Goal: Information Seeking & Learning: Learn about a topic

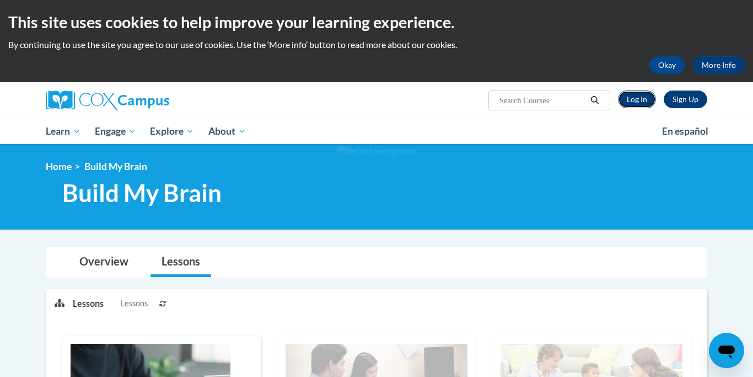
click at [639, 102] on link "Log In" at bounding box center [637, 99] width 38 height 18
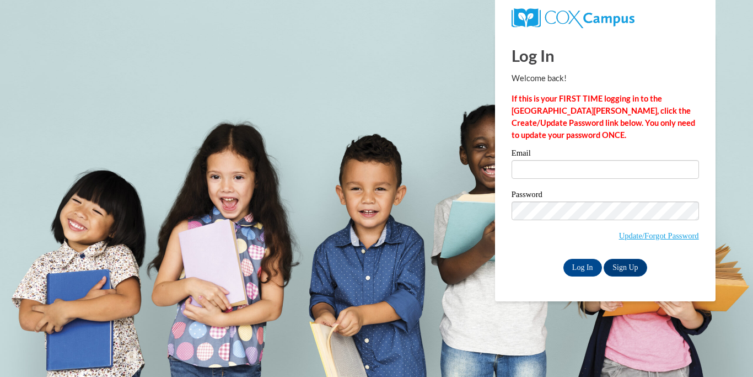
type input "[PERSON_NAME][EMAIL_ADDRESS][DOMAIN_NAME]"
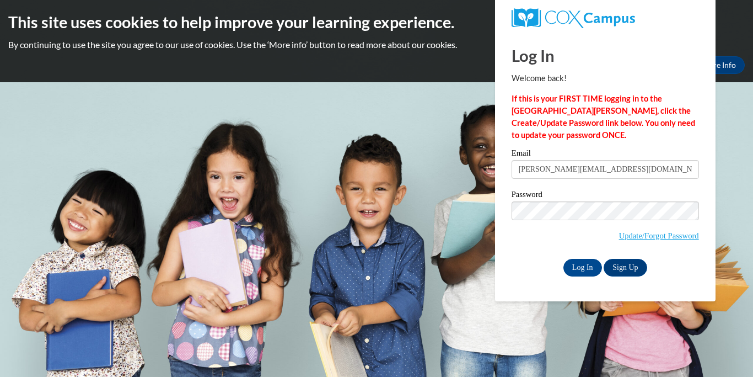
click at [619, 171] on input "[PERSON_NAME][EMAIL_ADDRESS][DOMAIN_NAME]" at bounding box center [605, 169] width 187 height 19
click at [646, 146] on div "Log In Welcome back! If this is your FIRST TIME logging in to the NEW Cox Campu…" at bounding box center [605, 154] width 187 height 243
click at [584, 268] on input "Log In" at bounding box center [582, 268] width 39 height 18
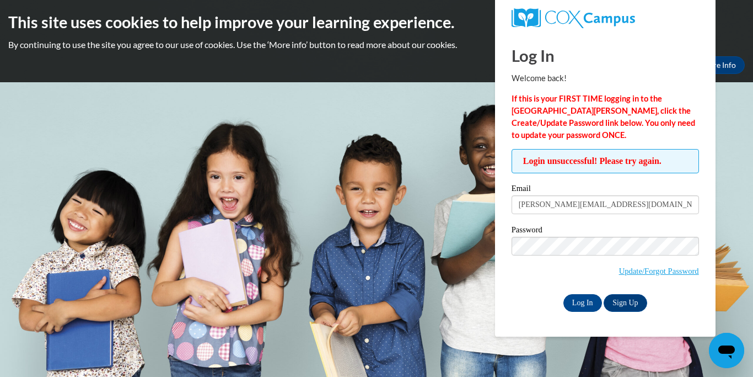
click at [695, 179] on div "Login unsuccessful! Please try again. Please enter your email! Please enter you…" at bounding box center [605, 230] width 187 height 162
click at [586, 303] on input "Log In" at bounding box center [582, 303] width 39 height 18
type input "[PERSON_NAME][EMAIL_ADDRESS][DOMAIN_NAME]"
click at [616, 206] on input "[PERSON_NAME][EMAIL_ADDRESS][DOMAIN_NAME]" at bounding box center [605, 204] width 187 height 19
click at [616, 206] on input "elsy.ortegaalvares@k12.c.gov" at bounding box center [605, 204] width 187 height 19
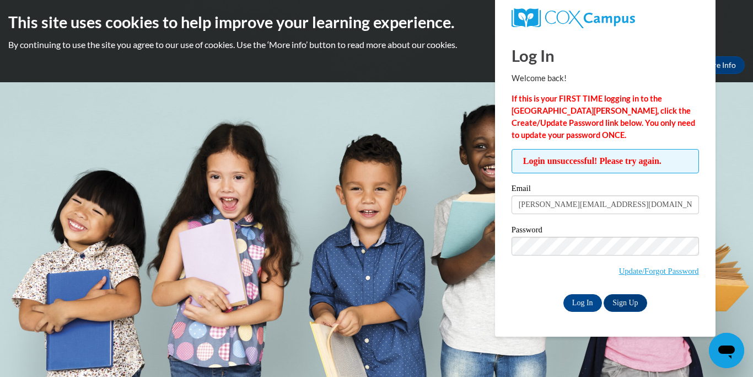
click at [616, 206] on input "elsy.ortegaalvares@k12.c.gov" at bounding box center [605, 204] width 187 height 19
click at [618, 181] on div "Login unsuccessful! Please try again. Please enter your email! Please enter you…" at bounding box center [605, 230] width 187 height 162
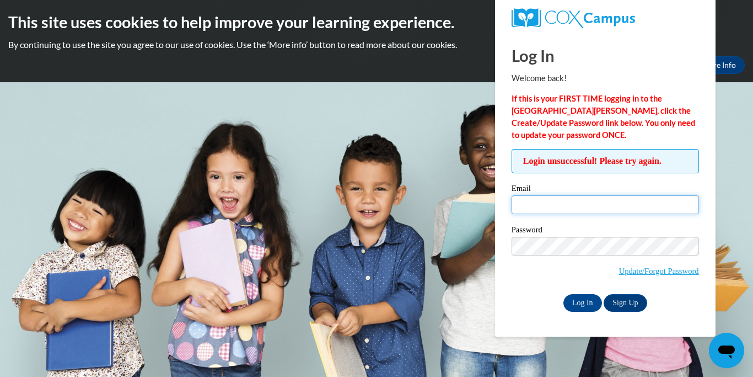
click at [574, 208] on input "Email" at bounding box center [605, 204] width 187 height 19
type input "elsy.ortegaalvares@udc.edu"
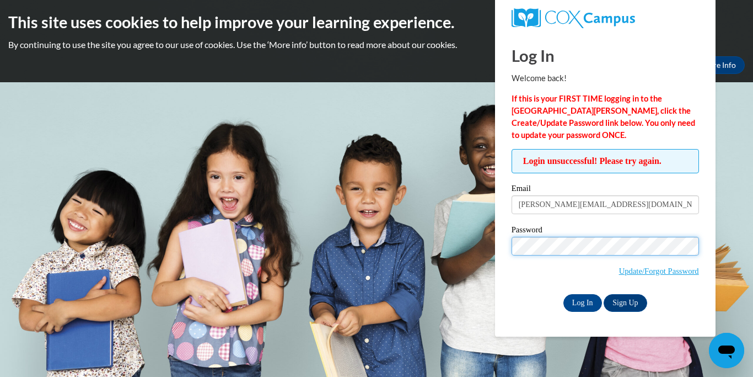
click at [563, 294] on input "Log In" at bounding box center [582, 303] width 39 height 18
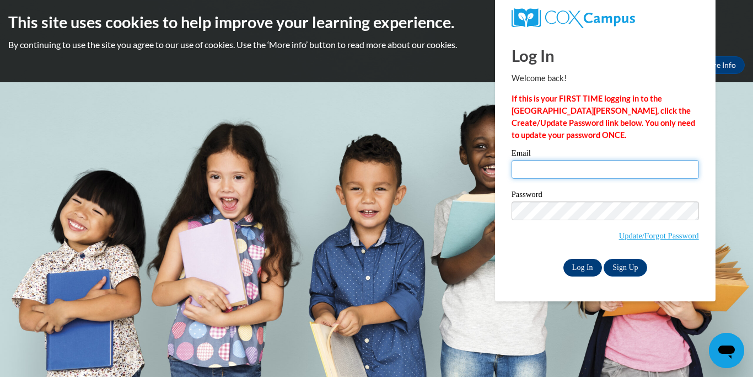
type input "elsy.ortegaalvares@k12.dc.gov"
click at [586, 266] on input "Log In" at bounding box center [582, 268] width 39 height 18
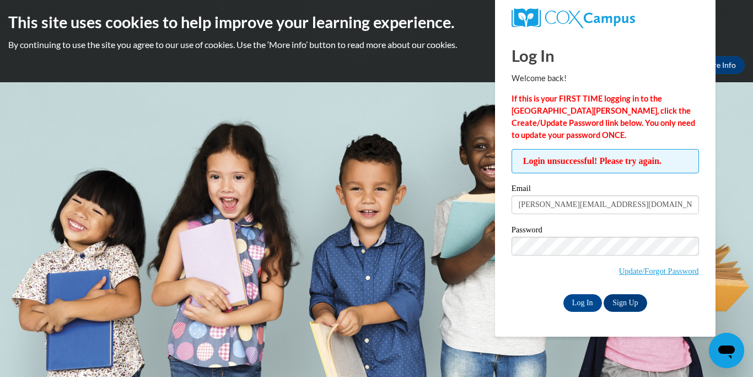
click at [563, 294] on input "Log In" at bounding box center [582, 303] width 39 height 18
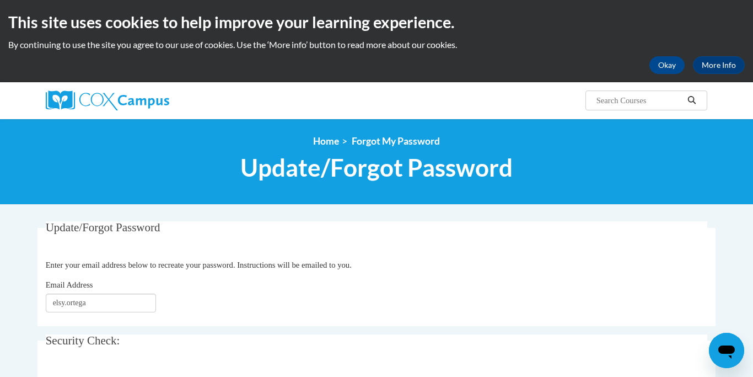
type input "[EMAIL_ADDRESS][DOMAIN_NAME]"
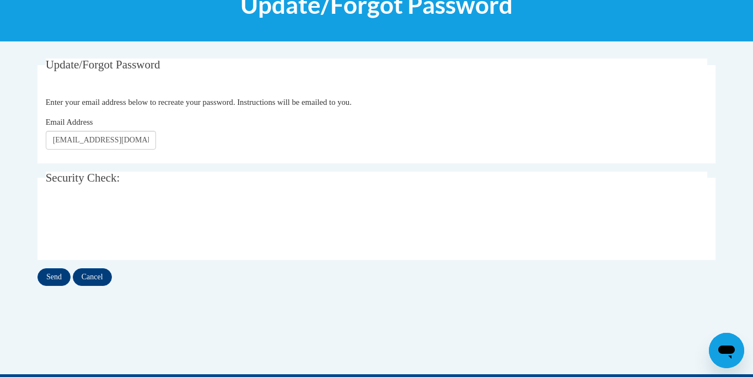
scroll to position [169, 0]
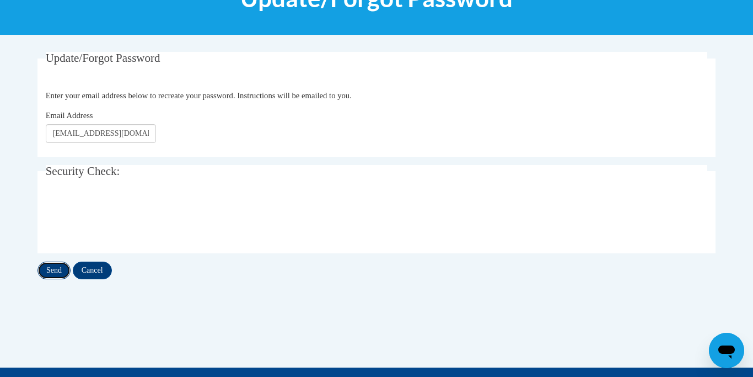
click at [59, 272] on input "Send" at bounding box center [53, 270] width 33 height 18
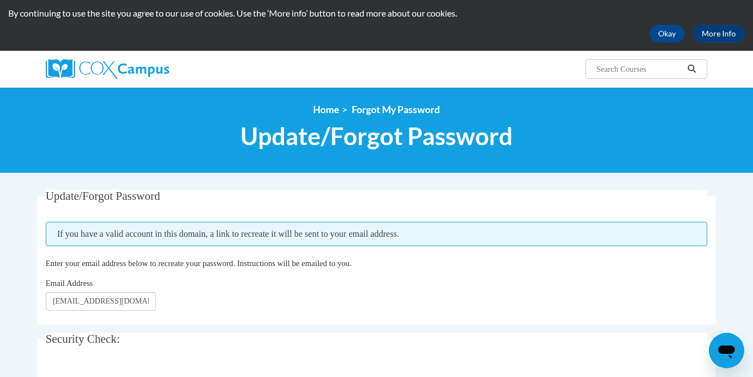
scroll to position [36, 0]
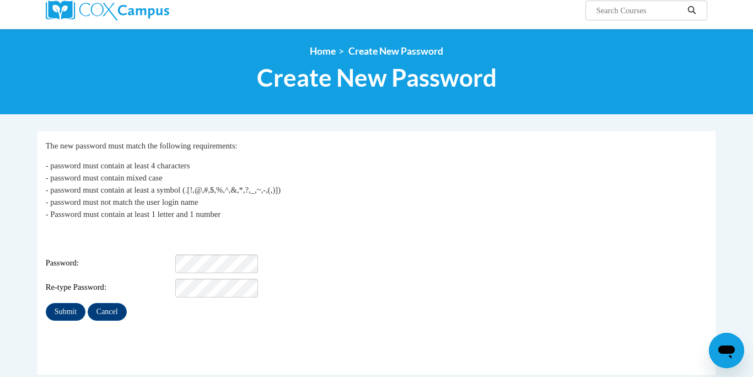
scroll to position [92, 0]
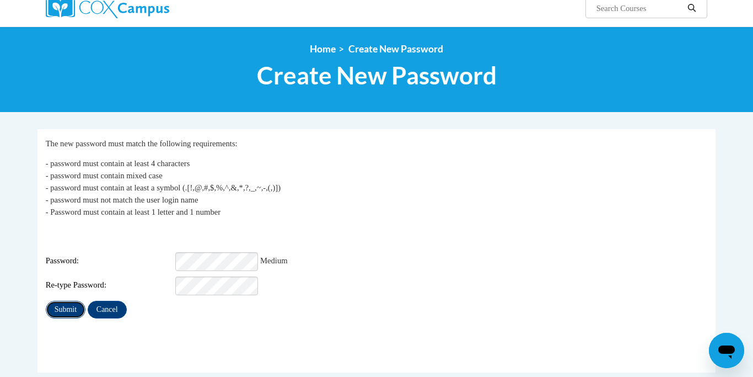
click at [61, 300] on input "Submit" at bounding box center [66, 309] width 40 height 18
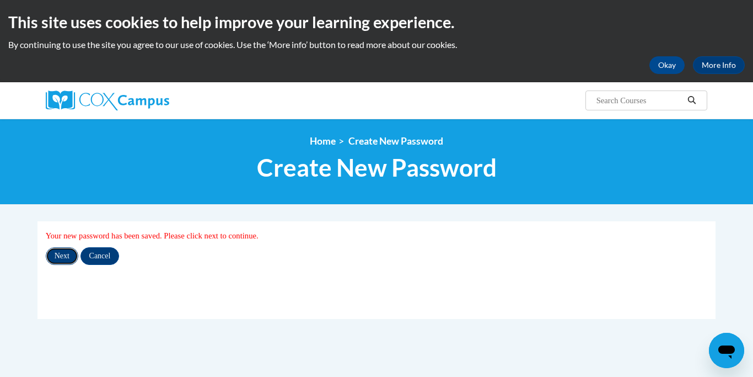
click at [67, 258] on input "Next" at bounding box center [62, 256] width 33 height 18
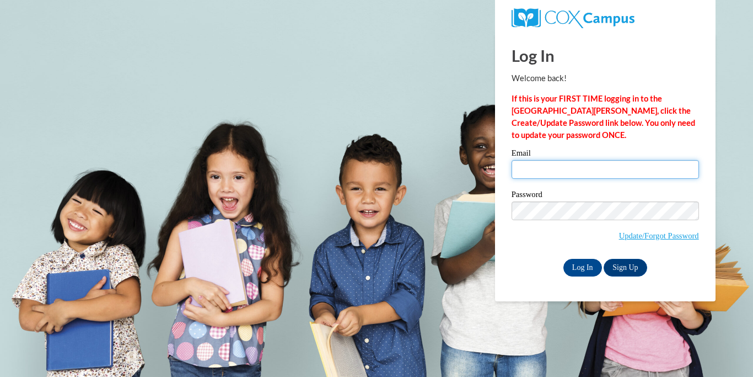
click at [563, 165] on input "Email" at bounding box center [605, 169] width 187 height 19
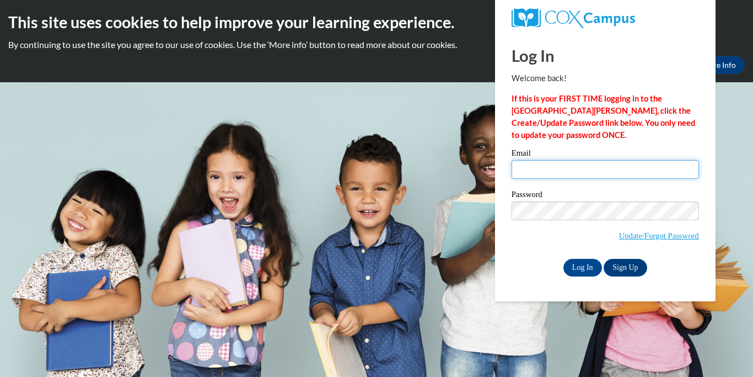
type input "[EMAIL_ADDRESS][DOMAIN_NAME]"
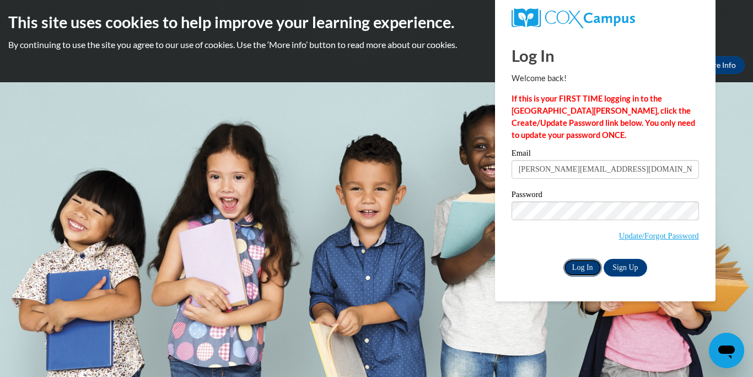
click at [582, 266] on input "Log In" at bounding box center [582, 268] width 39 height 18
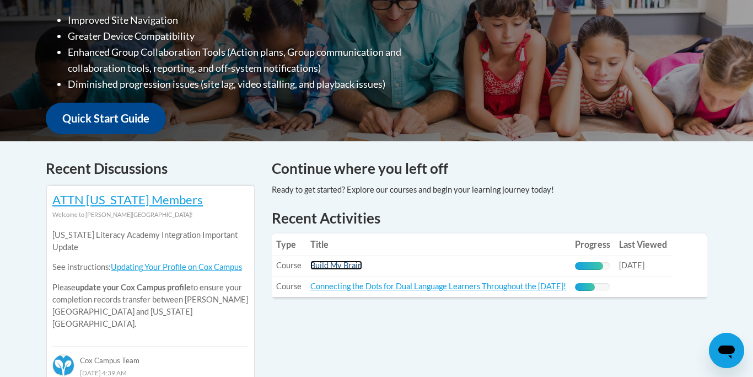
click at [349, 266] on link "Build My Brain" at bounding box center [336, 264] width 52 height 9
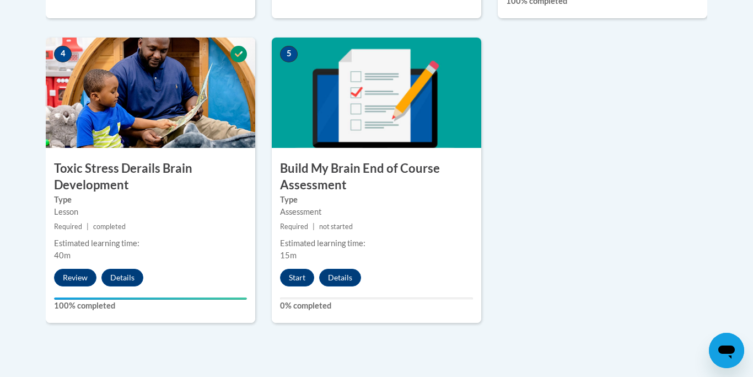
scroll to position [648, 0]
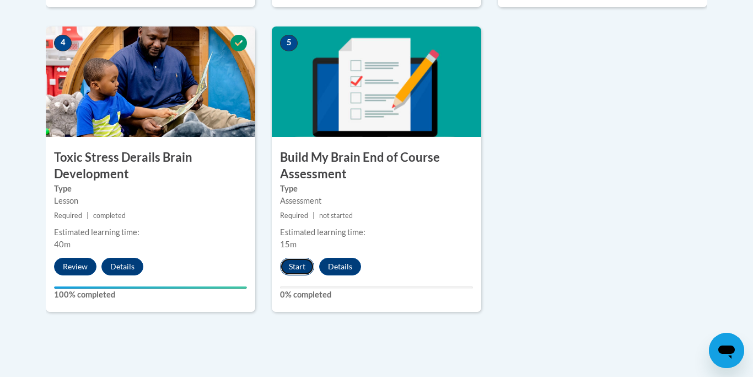
click at [300, 267] on button "Start" at bounding box center [297, 266] width 34 height 18
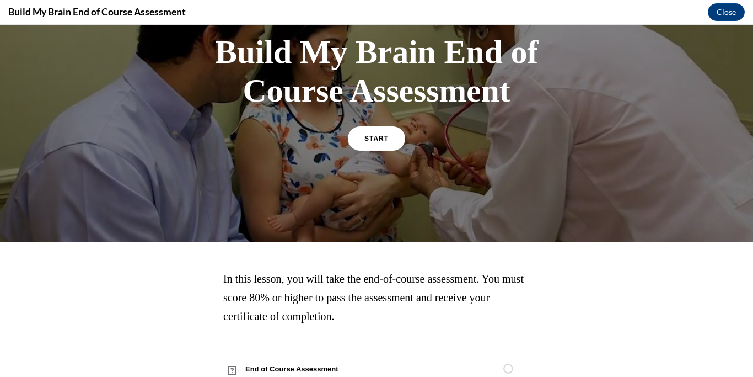
scroll to position [121, 0]
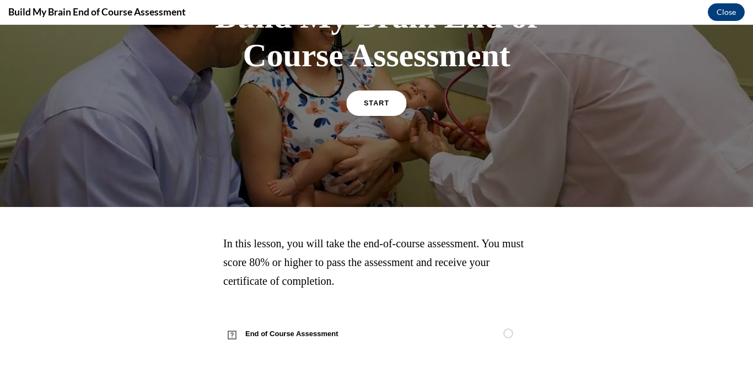
click at [376, 109] on link "START" at bounding box center [376, 102] width 60 height 25
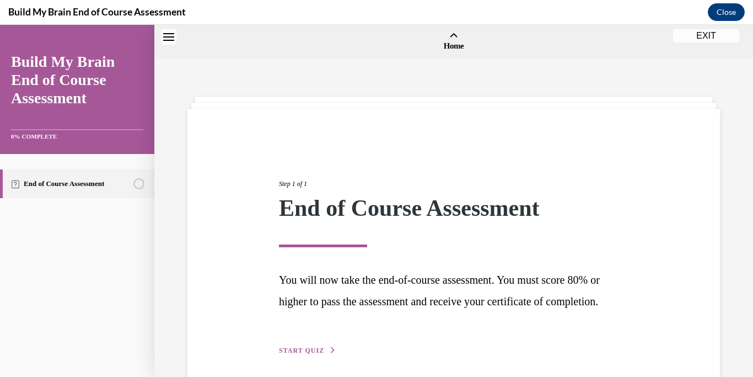
scroll to position [66, 0]
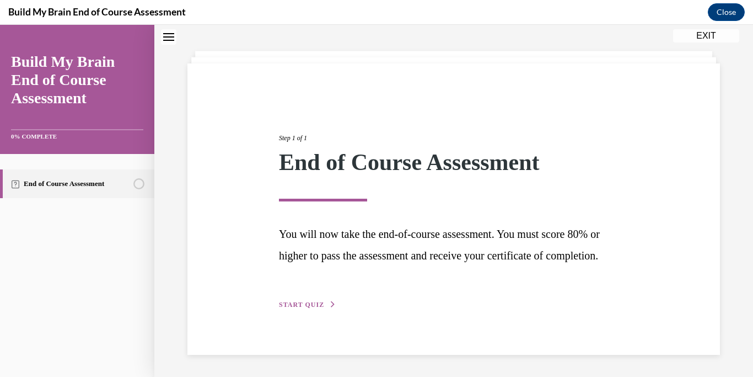
click at [315, 307] on span "START QUIZ" at bounding box center [301, 304] width 45 height 8
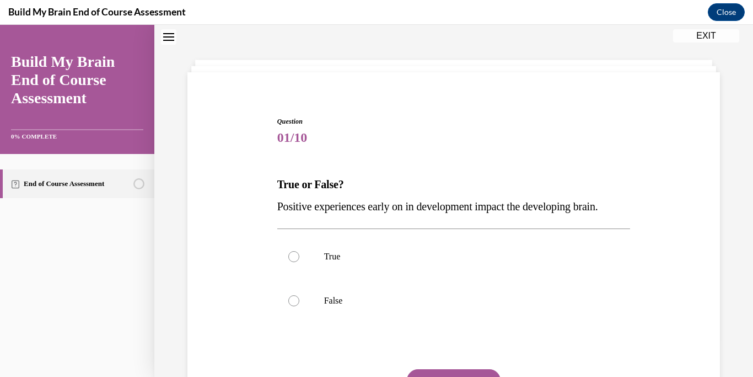
scroll to position [34, 0]
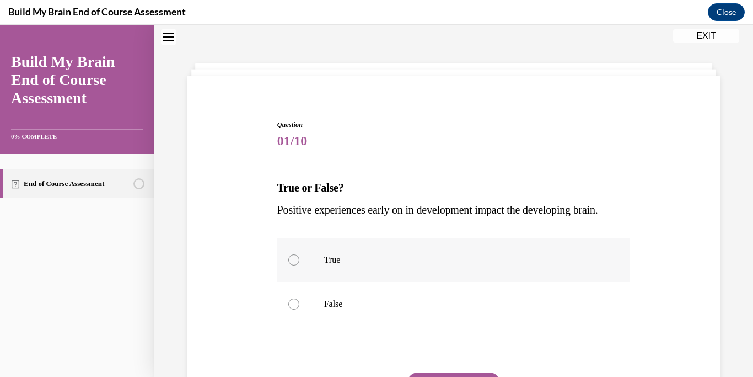
click at [345, 259] on p "True" at bounding box center [463, 259] width 279 height 11
click at [299, 259] on input "True" at bounding box center [293, 259] width 11 height 11
radio input "true"
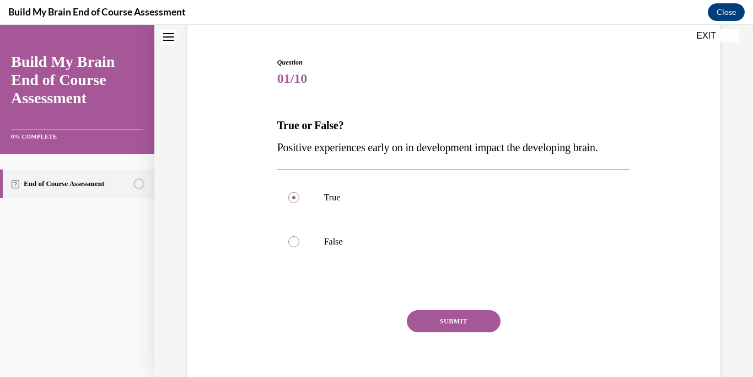
click at [451, 321] on button "SUBMIT" at bounding box center [454, 321] width 94 height 22
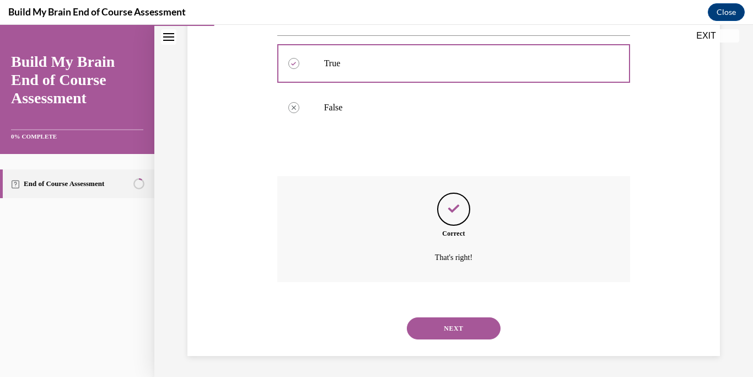
scroll to position [231, 0]
click at [469, 330] on button "NEXT" at bounding box center [454, 327] width 94 height 22
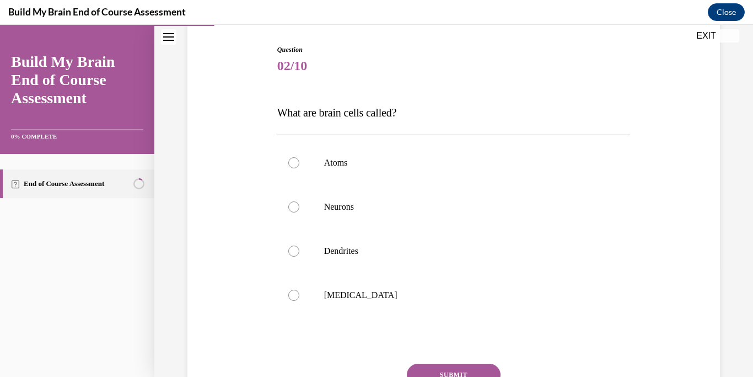
scroll to position [114, 0]
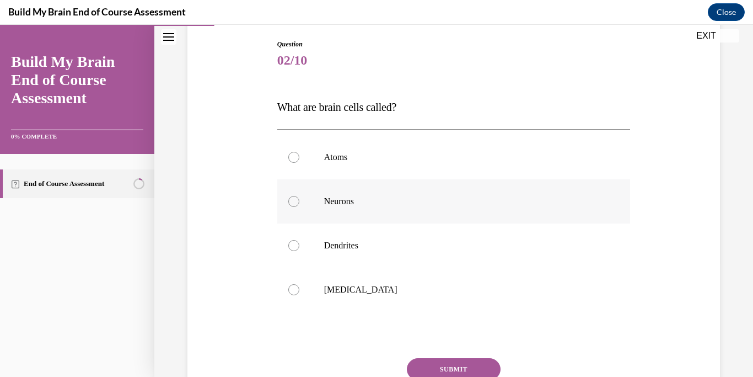
click at [441, 211] on label "Neurons" at bounding box center [453, 201] width 353 height 44
click at [299, 207] on input "Neurons" at bounding box center [293, 201] width 11 height 11
radio input "true"
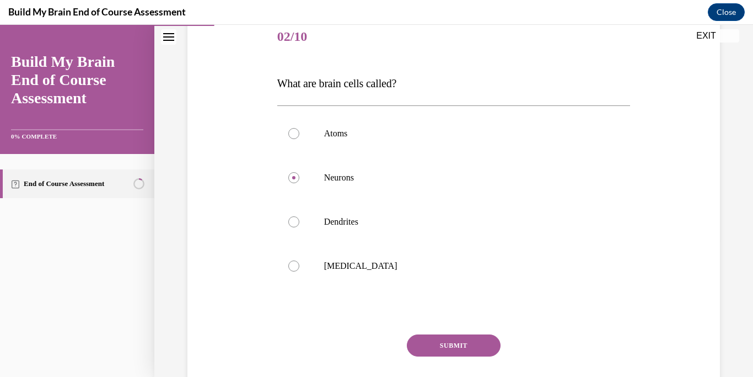
click at [458, 340] on button "SUBMIT" at bounding box center [454, 345] width 94 height 22
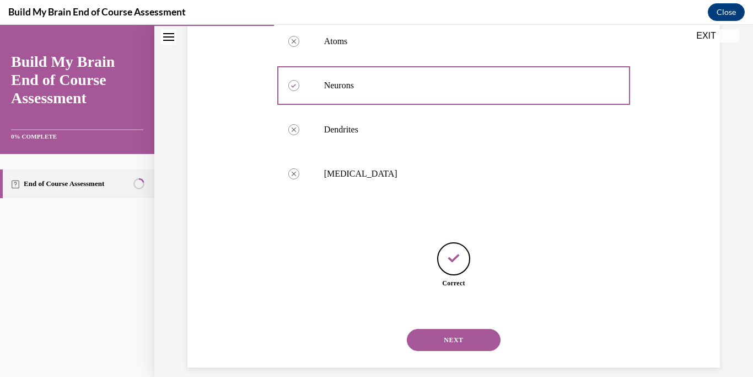
scroll to position [243, 0]
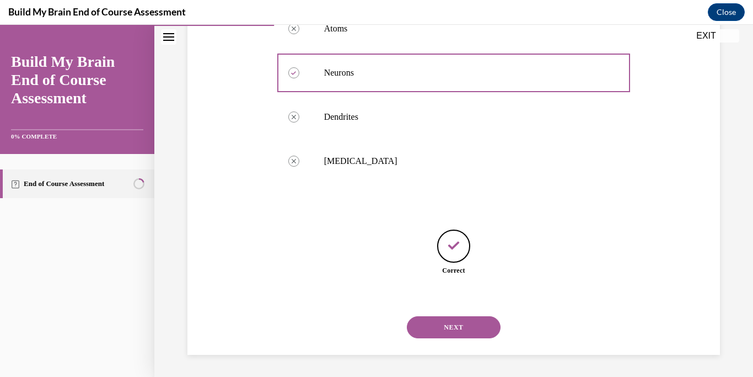
click at [454, 331] on button "NEXT" at bounding box center [454, 327] width 94 height 22
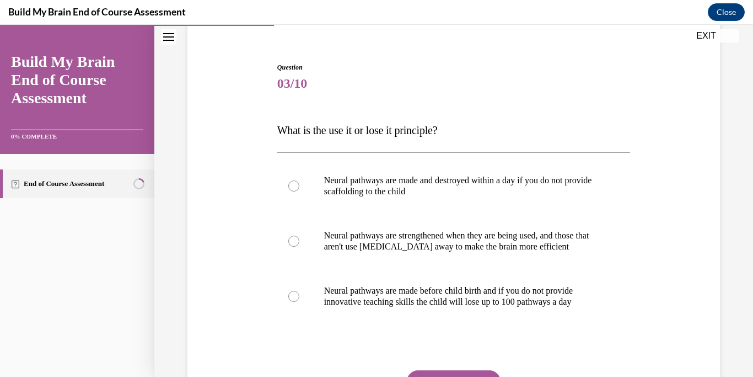
scroll to position [97, 0]
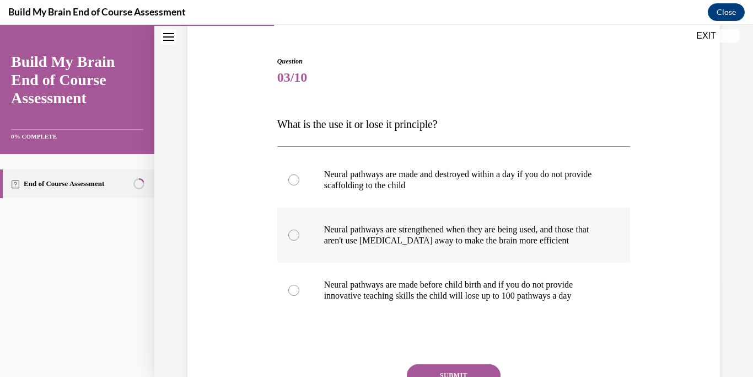
click at [505, 245] on p "Neural pathways are strengthened when they are being used, and those that aren'…" at bounding box center [463, 235] width 279 height 22
click at [299, 240] on input "Neural pathways are strengthened when they are being used, and those that aren'…" at bounding box center [293, 234] width 11 height 11
radio input "true"
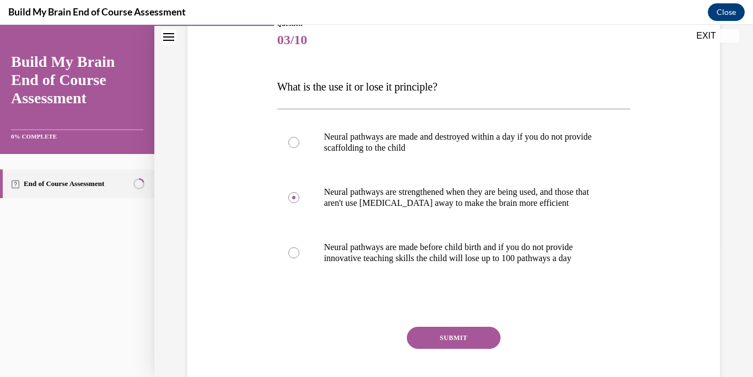
click at [480, 330] on button "SUBMIT" at bounding box center [454, 337] width 94 height 22
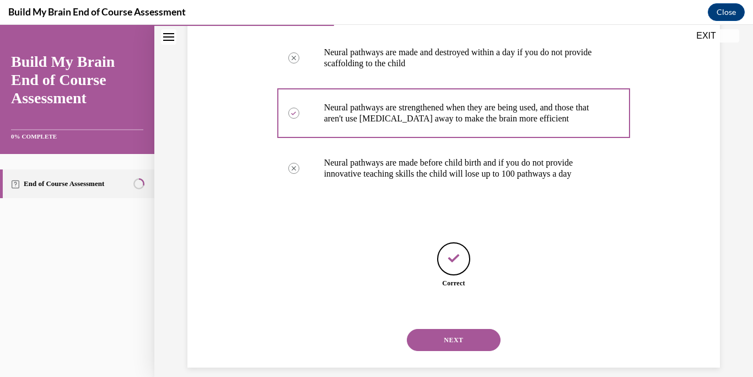
scroll to position [232, 0]
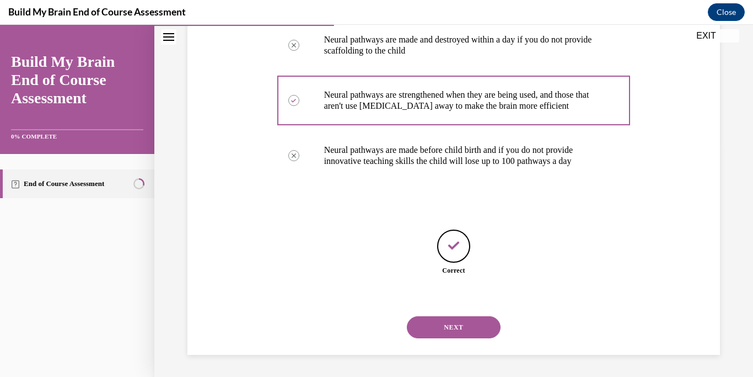
click at [463, 341] on div "NEXT" at bounding box center [453, 327] width 353 height 44
click at [460, 326] on button "NEXT" at bounding box center [454, 327] width 94 height 22
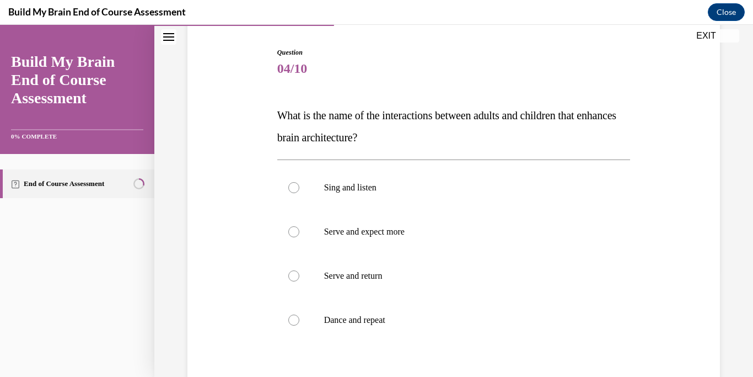
scroll to position [106, 0]
click at [454, 277] on p "Serve and return" at bounding box center [463, 275] width 279 height 11
click at [299, 277] on input "Serve and return" at bounding box center [293, 275] width 11 height 11
radio input "true"
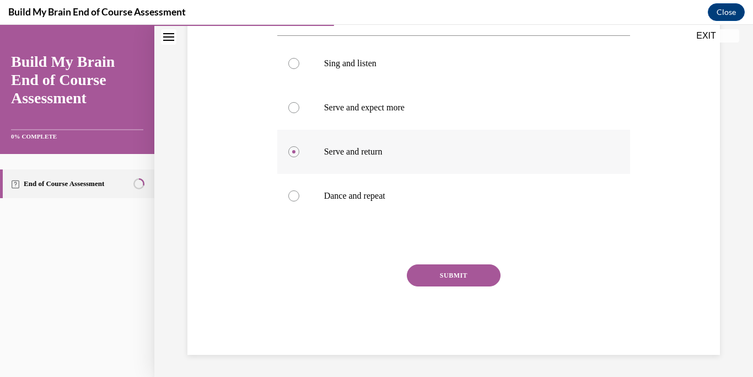
click at [454, 277] on button "SUBMIT" at bounding box center [454, 275] width 94 height 22
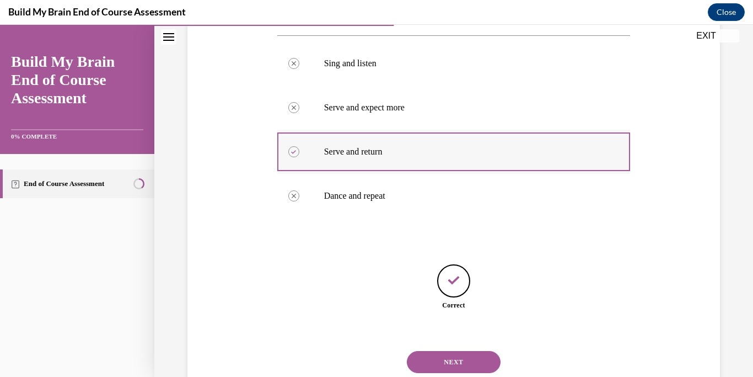
scroll to position [265, 0]
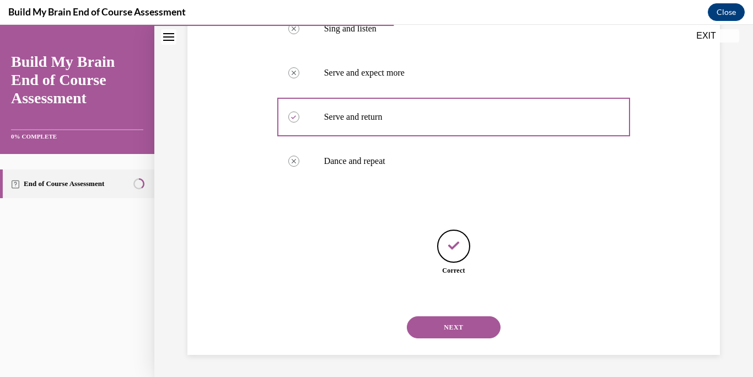
click at [454, 325] on button "NEXT" at bounding box center [454, 327] width 94 height 22
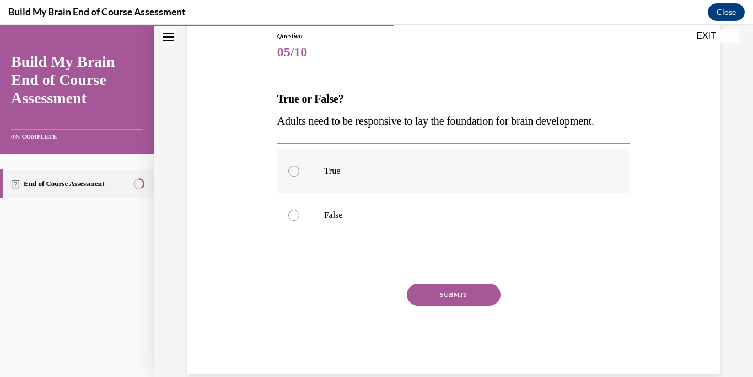
click at [446, 170] on p "True" at bounding box center [463, 170] width 279 height 11
click at [299, 170] on input "True" at bounding box center [293, 170] width 11 height 11
radio input "true"
click at [438, 299] on button "SUBMIT" at bounding box center [454, 294] width 94 height 22
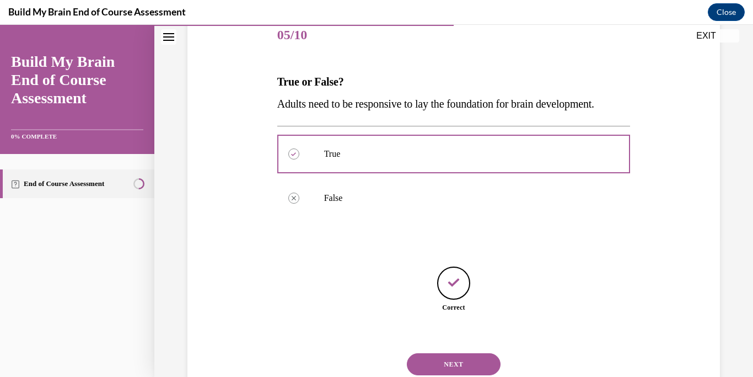
scroll to position [176, 0]
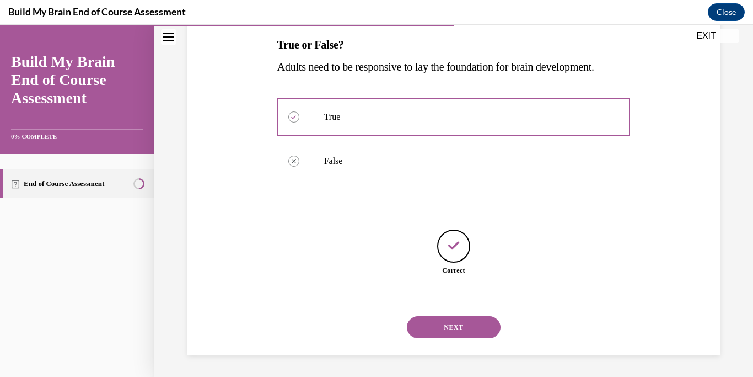
click at [443, 325] on button "NEXT" at bounding box center [454, 327] width 94 height 22
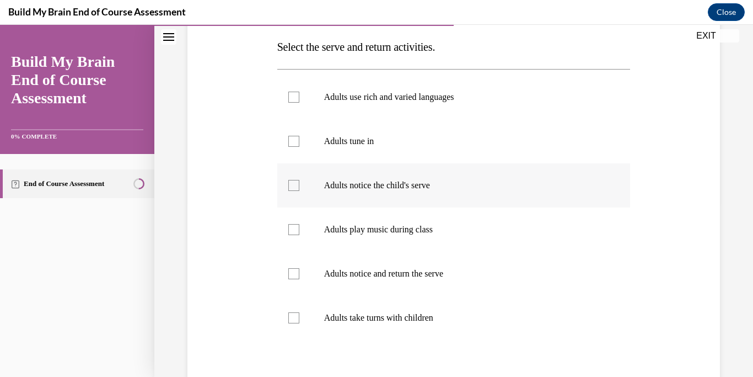
scroll to position [208, 0]
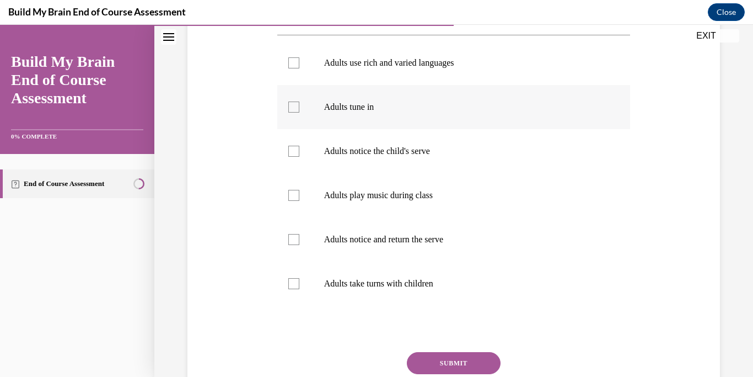
click at [289, 114] on label "Adults tune in" at bounding box center [453, 107] width 353 height 44
click at [289, 112] on input "Adults tune in" at bounding box center [293, 106] width 11 height 11
checkbox input "true"
click at [289, 66] on div at bounding box center [293, 62] width 11 height 11
click at [289, 66] on input "Adults use rich and varied languages" at bounding box center [293, 62] width 11 height 11
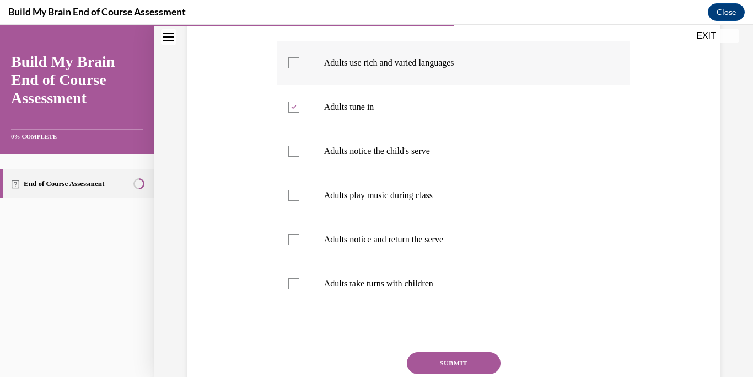
checkbox input "true"
click at [293, 153] on div at bounding box center [293, 151] width 11 height 11
click at [293, 153] on input "Adults notice the child's serve" at bounding box center [293, 151] width 11 height 11
checkbox input "true"
click at [434, 362] on button "SUBMIT" at bounding box center [454, 363] width 94 height 22
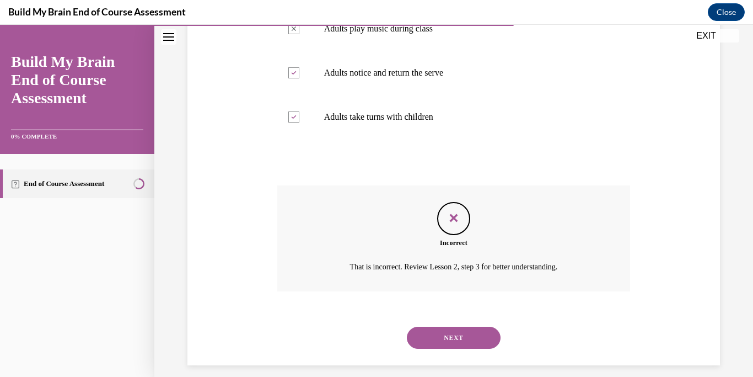
scroll to position [385, 0]
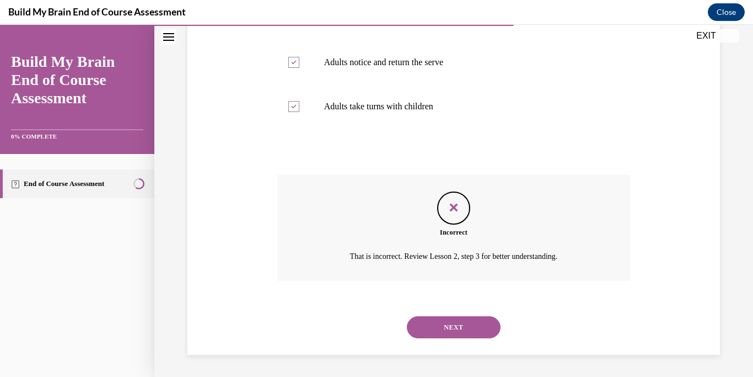
click at [438, 329] on button "NEXT" at bounding box center [454, 327] width 94 height 22
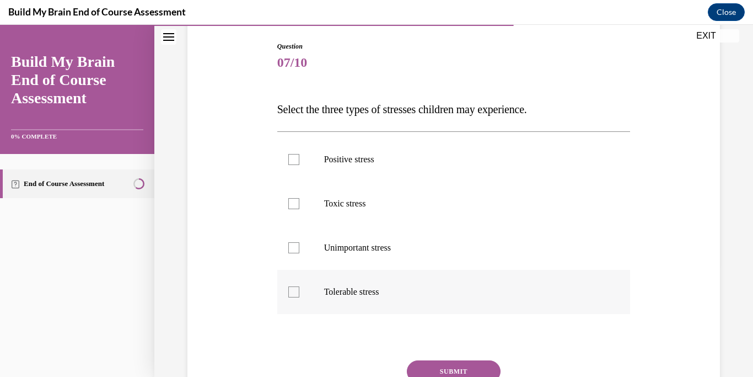
scroll to position [116, 0]
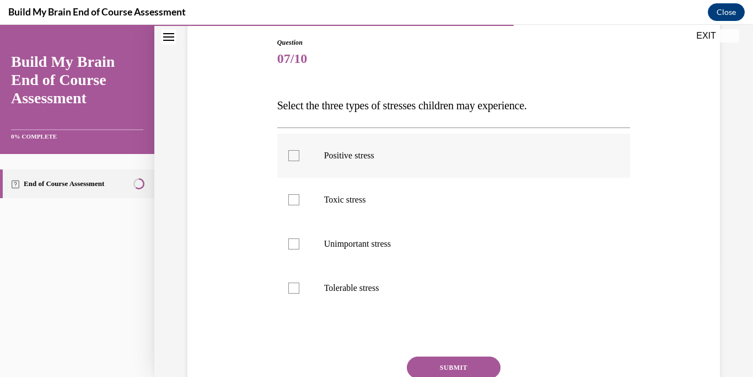
click at [304, 159] on label "Positive stress" at bounding box center [453, 155] width 353 height 44
click at [299, 159] on input "Positive stress" at bounding box center [293, 155] width 11 height 11
checkbox input "true"
click at [296, 243] on div at bounding box center [293, 243] width 11 height 11
click at [296, 243] on input "Unimportant stress" at bounding box center [293, 243] width 11 height 11
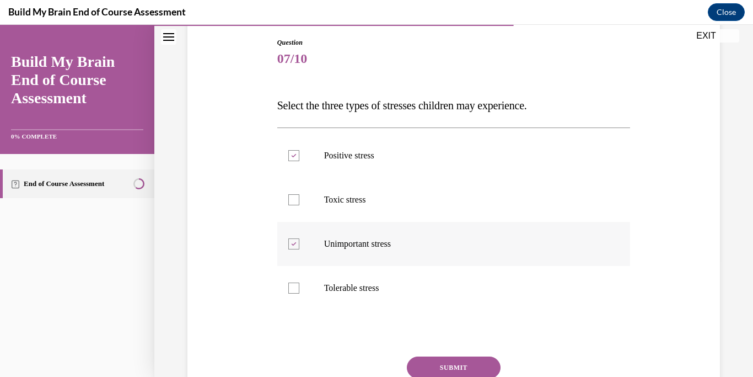
click at [296, 243] on div at bounding box center [293, 243] width 11 height 11
click at [296, 243] on input "Unimportant stress" at bounding box center [293, 243] width 11 height 11
checkbox input "false"
click at [300, 297] on label "Tolerable stress" at bounding box center [453, 288] width 353 height 44
click at [299, 293] on input "Tolerable stress" at bounding box center [293, 287] width 11 height 11
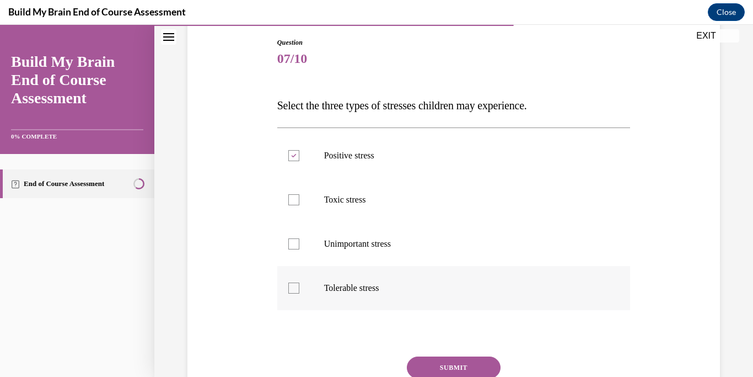
checkbox input "true"
click at [300, 200] on label "Toxic stress" at bounding box center [453, 200] width 353 height 44
click at [299, 200] on input "Toxic stress" at bounding box center [293, 199] width 11 height 11
checkbox input "true"
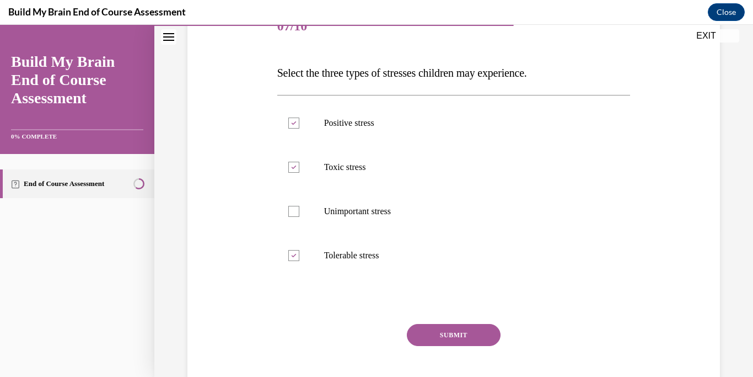
click at [451, 343] on button "SUBMIT" at bounding box center [454, 335] width 94 height 22
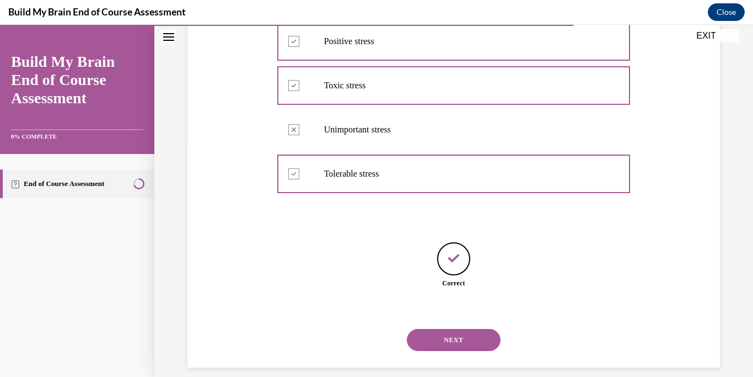
scroll to position [243, 0]
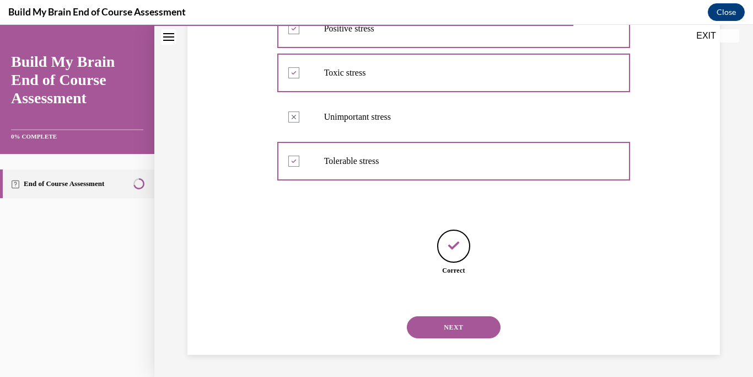
click at [462, 326] on button "NEXT" at bounding box center [454, 327] width 94 height 22
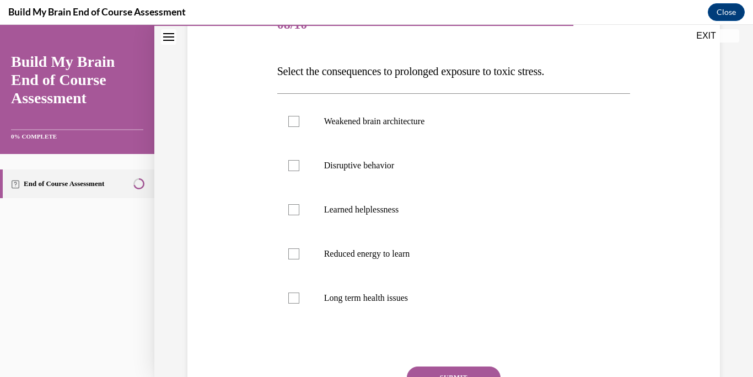
scroll to position [152, 0]
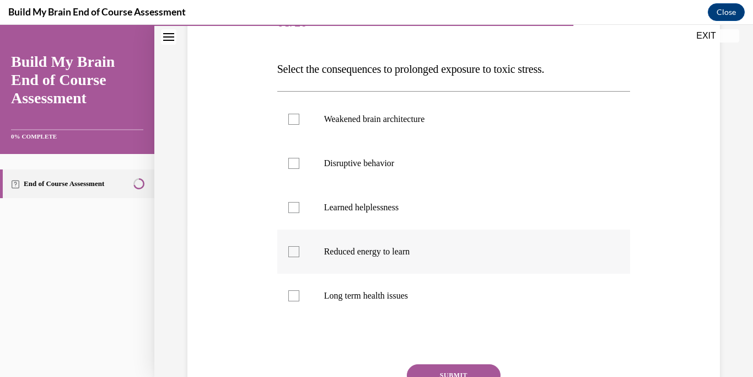
click at [450, 254] on p "Reduced energy to learn" at bounding box center [463, 251] width 279 height 11
click at [299, 254] on input "Reduced energy to learn" at bounding box center [293, 251] width 11 height 11
checkbox input "true"
click at [420, 171] on label "Disruptive behavior" at bounding box center [453, 163] width 353 height 44
click at [299, 169] on input "Disruptive behavior" at bounding box center [293, 163] width 11 height 11
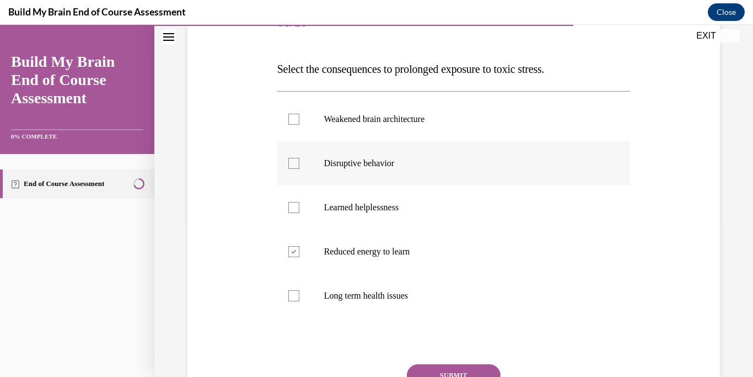
checkbox input "true"
click at [406, 129] on label "Weakened brain architecture" at bounding box center [453, 119] width 353 height 44
click at [299, 125] on input "Weakened brain architecture" at bounding box center [293, 119] width 11 height 11
checkbox input "true"
click at [370, 302] on label "Long term health issues" at bounding box center [453, 295] width 353 height 44
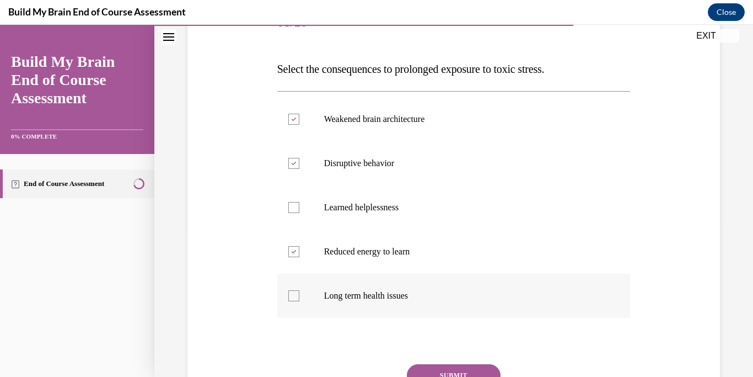
click at [299, 301] on input "Long term health issues" at bounding box center [293, 295] width 11 height 11
checkbox input "true"
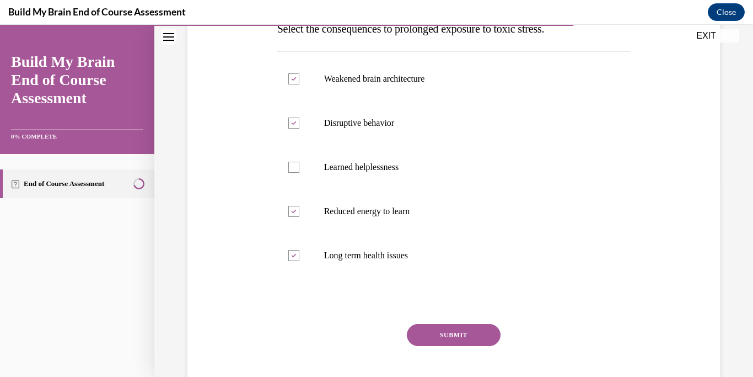
click at [439, 339] on button "SUBMIT" at bounding box center [454, 335] width 94 height 22
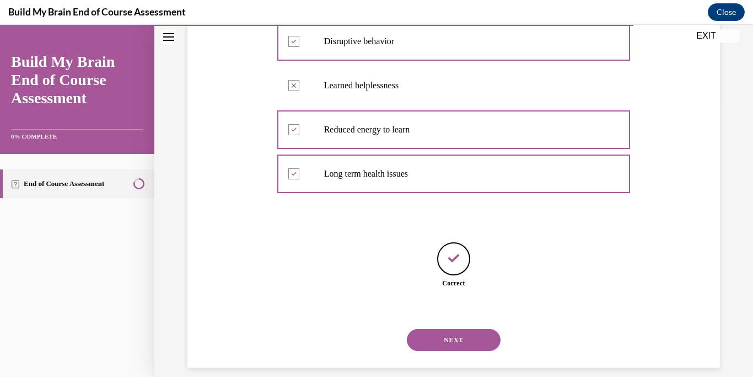
scroll to position [287, 0]
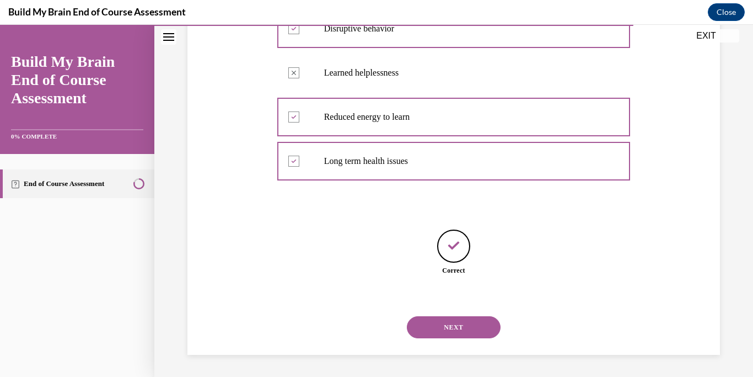
click at [446, 330] on button "NEXT" at bounding box center [454, 327] width 94 height 22
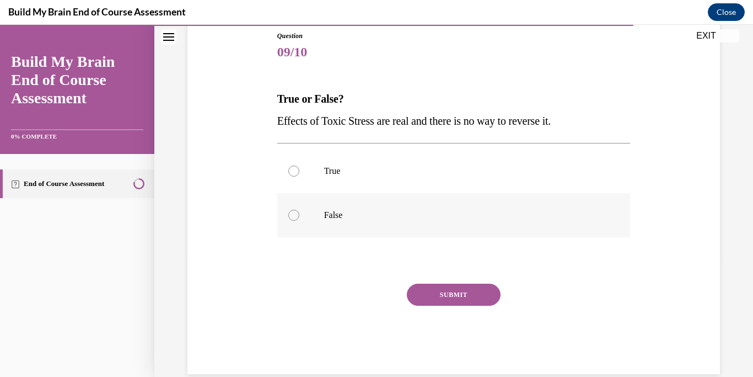
click at [359, 214] on p "False" at bounding box center [463, 214] width 279 height 11
click at [299, 214] on input "False" at bounding box center [293, 214] width 11 height 11
radio input "true"
click at [443, 295] on button "SUBMIT" at bounding box center [454, 294] width 94 height 22
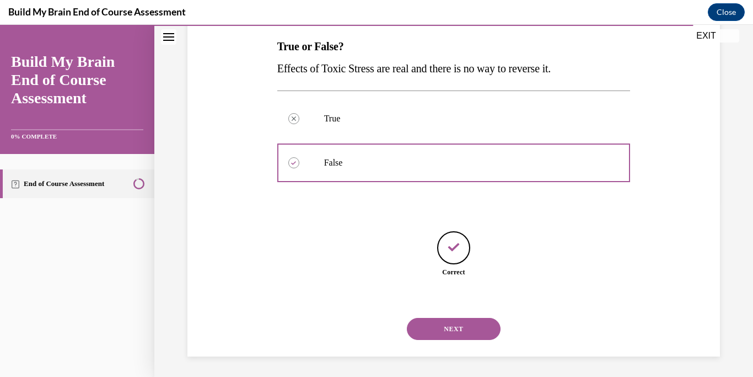
scroll to position [176, 0]
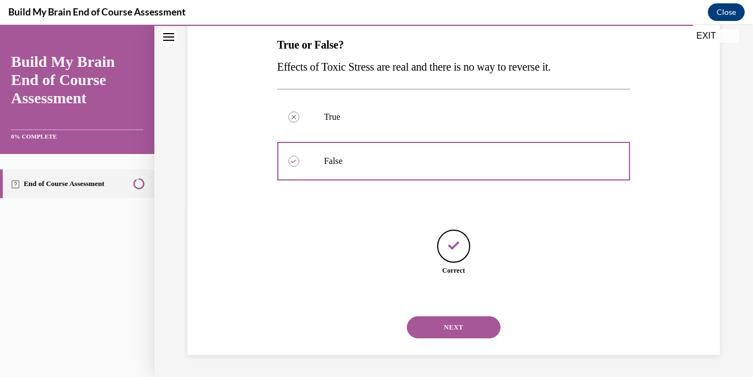
click at [464, 326] on button "NEXT" at bounding box center [454, 327] width 94 height 22
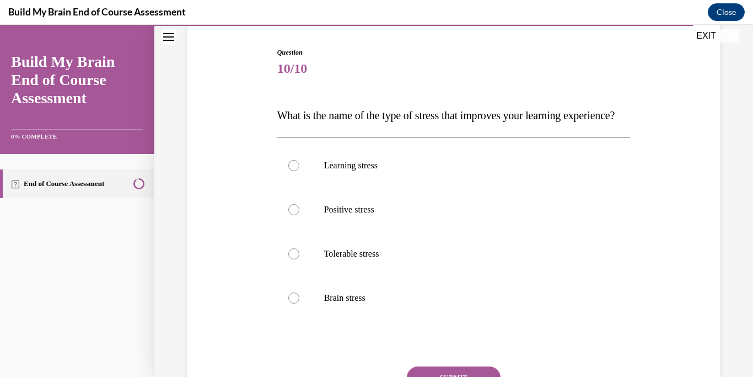
scroll to position [107, 0]
click at [370, 214] on p "Positive stress" at bounding box center [463, 208] width 279 height 11
click at [299, 214] on input "Positive stress" at bounding box center [293, 208] width 11 height 11
radio input "true"
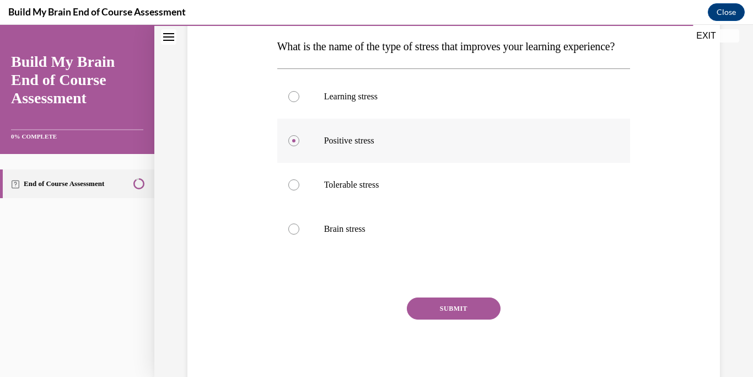
scroll to position [179, 0]
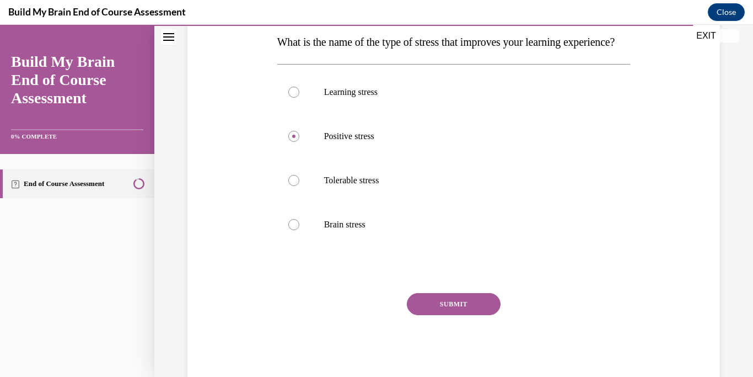
click at [464, 315] on button "SUBMIT" at bounding box center [454, 304] width 94 height 22
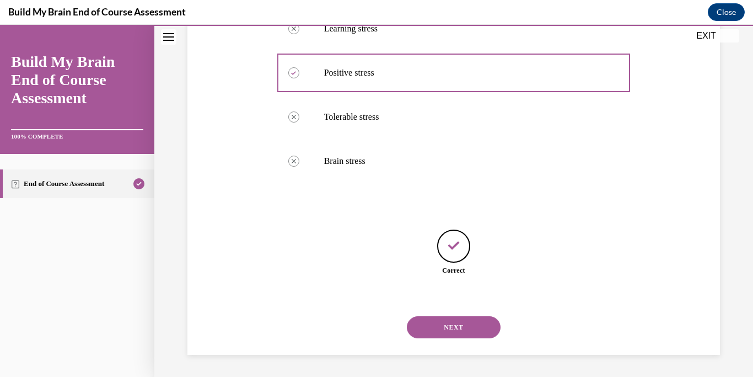
scroll to position [265, 0]
click at [469, 326] on button "NEXT" at bounding box center [454, 327] width 94 height 22
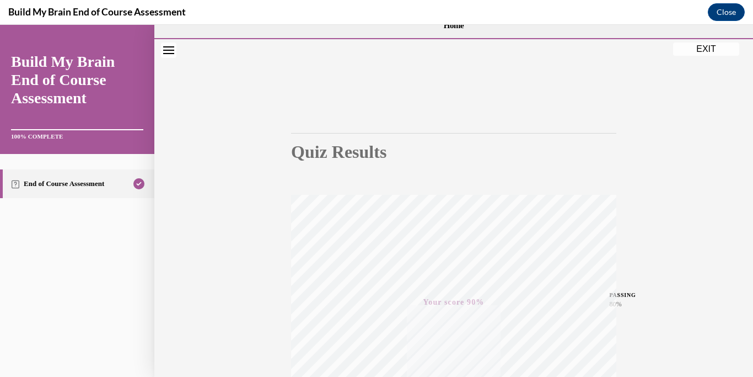
scroll to position [0, 0]
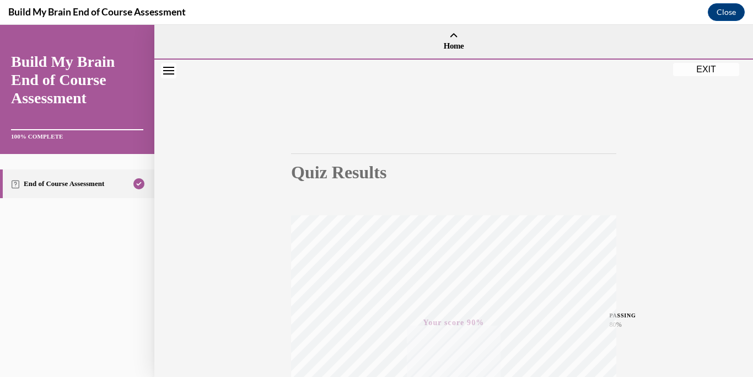
click at [700, 72] on button "EXIT" at bounding box center [706, 69] width 66 height 13
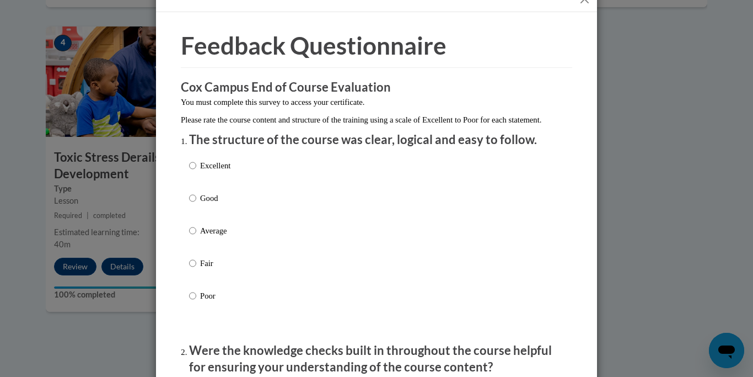
scroll to position [28, 0]
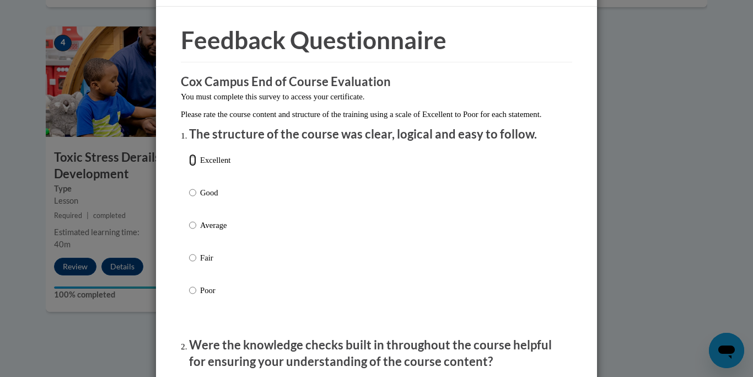
click at [192, 166] on input "Excellent" at bounding box center [192, 160] width 7 height 12
radio input "true"
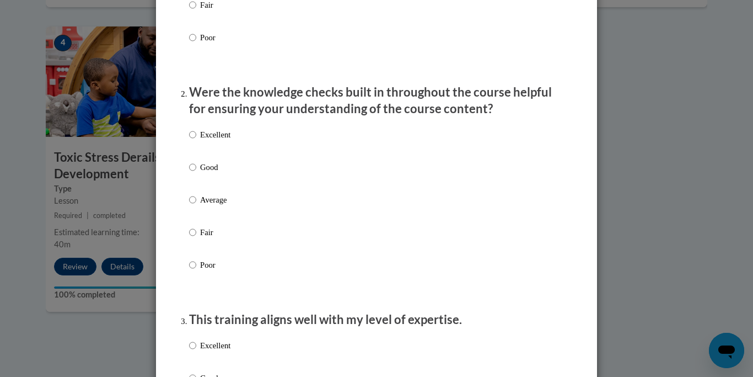
scroll to position [281, 0]
click at [197, 146] on label "Excellent" at bounding box center [209, 143] width 41 height 30
click at [196, 140] on input "Excellent" at bounding box center [192, 134] width 7 height 12
radio input "true"
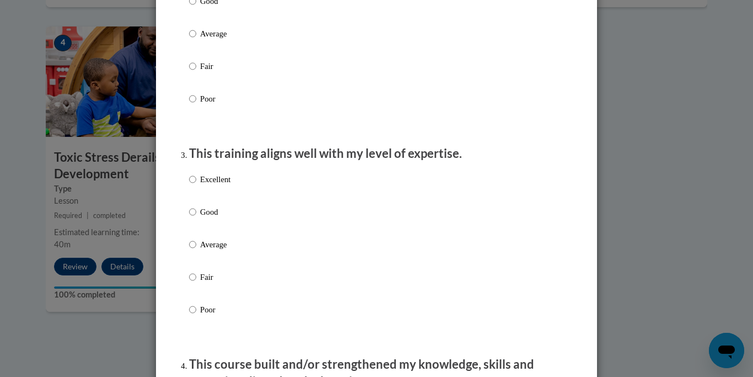
scroll to position [466, 0]
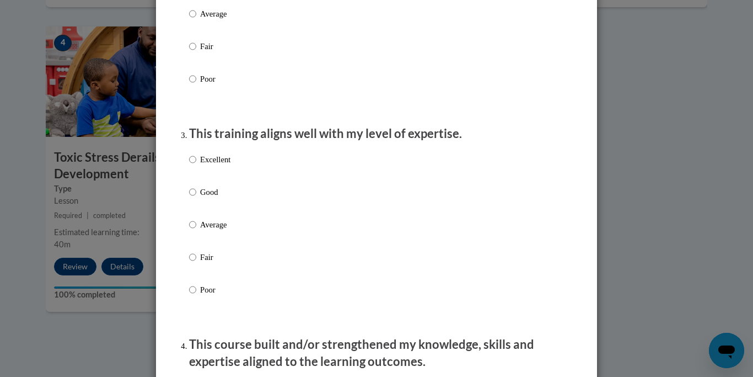
click at [197, 168] on label "Excellent" at bounding box center [209, 168] width 41 height 30
click at [196, 165] on input "Excellent" at bounding box center [192, 159] width 7 height 12
radio input "true"
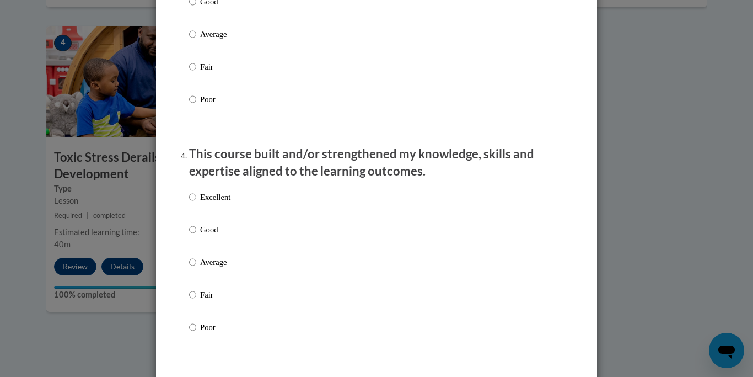
scroll to position [657, 0]
click at [202, 202] on p "Excellent" at bounding box center [215, 196] width 30 height 12
click at [196, 202] on input "Excellent" at bounding box center [192, 196] width 7 height 12
radio input "true"
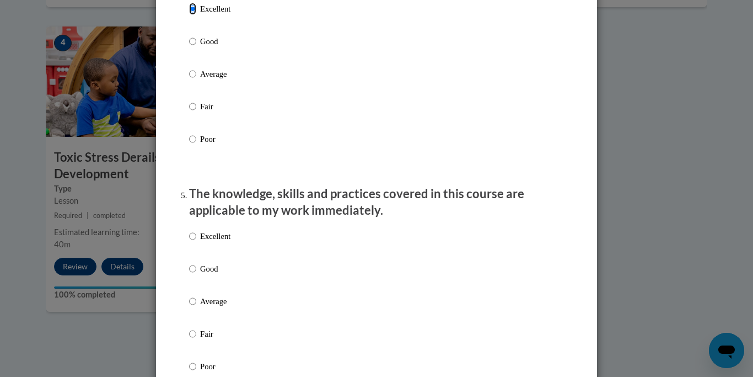
scroll to position [864, 0]
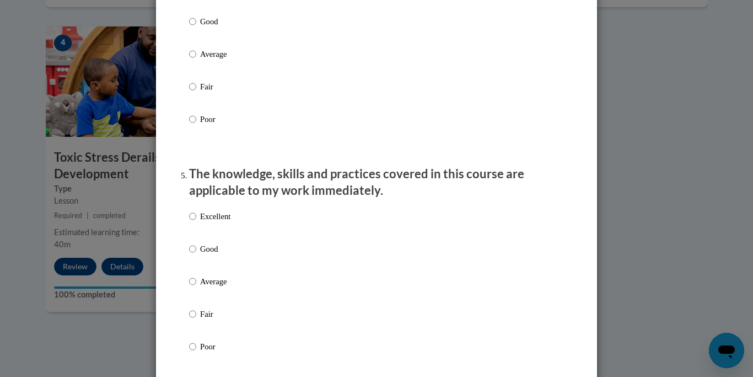
click at [205, 222] on p "Excellent" at bounding box center [215, 216] width 30 height 12
click at [196, 222] on input "Excellent" at bounding box center [192, 216] width 7 height 12
radio input "true"
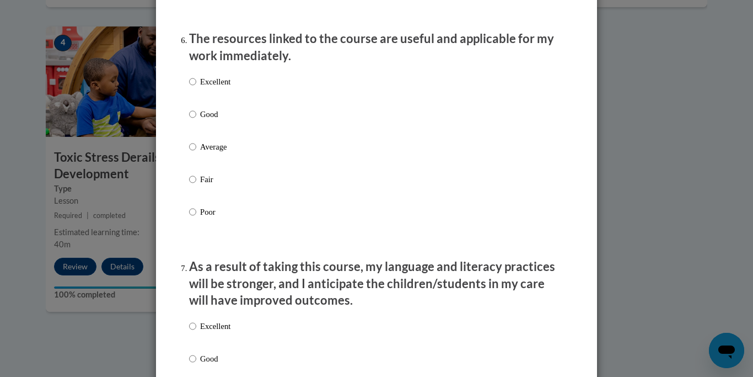
scroll to position [1233, 0]
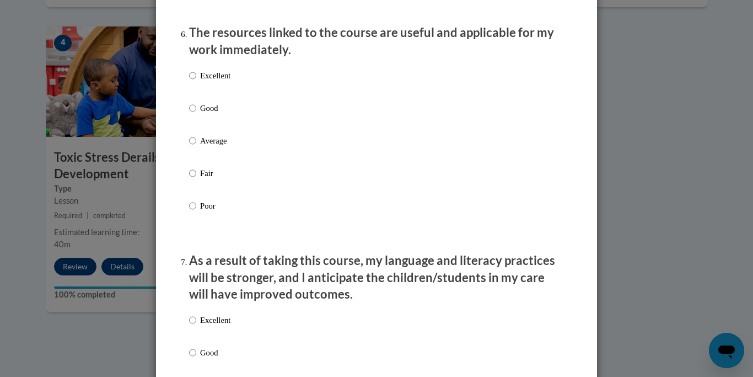
click at [201, 82] on p "Excellent" at bounding box center [215, 75] width 30 height 12
click at [196, 82] on input "Excellent" at bounding box center [192, 75] width 7 height 12
radio input "true"
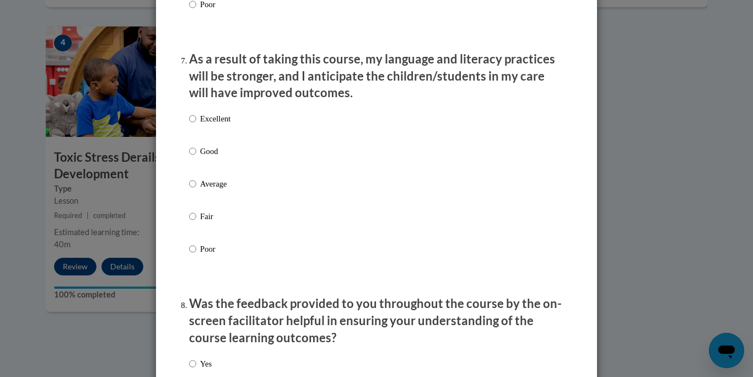
scroll to position [1440, 0]
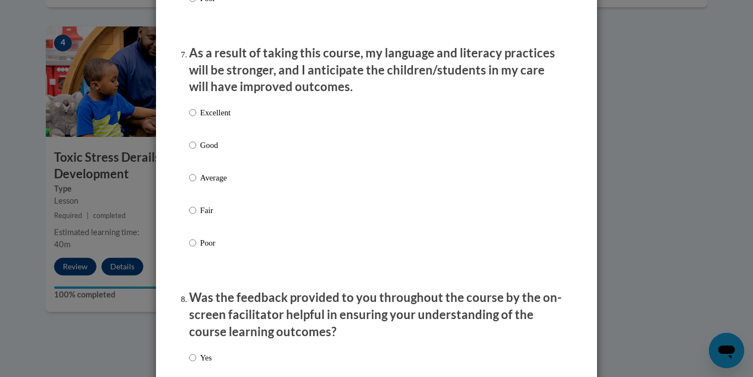
click at [203, 119] on p "Excellent" at bounding box center [215, 112] width 30 height 12
click at [196, 119] on input "Excellent" at bounding box center [192, 112] width 7 height 12
radio input "true"
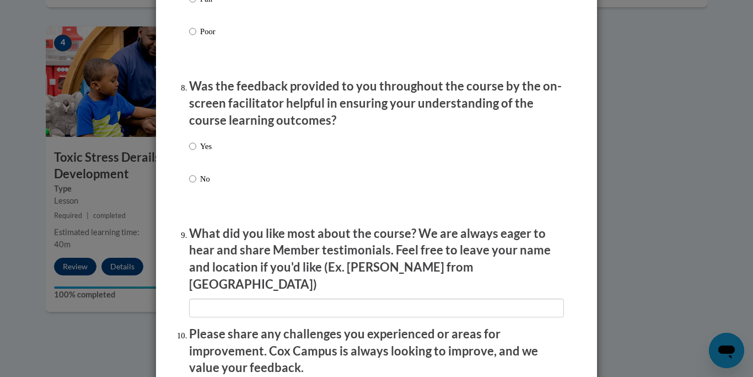
scroll to position [1659, 0]
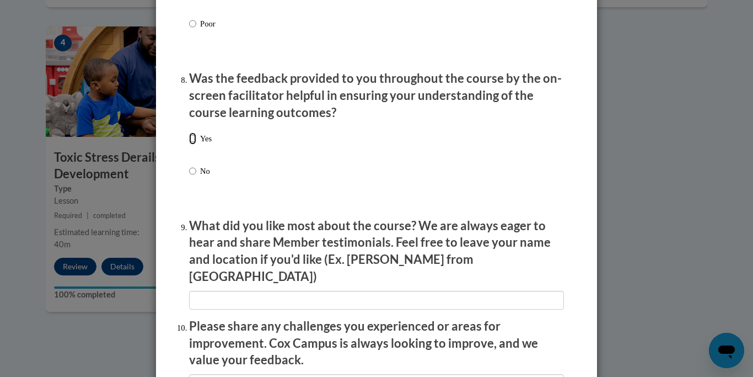
click at [193, 144] on input "Yes" at bounding box center [192, 138] width 7 height 12
radio input "true"
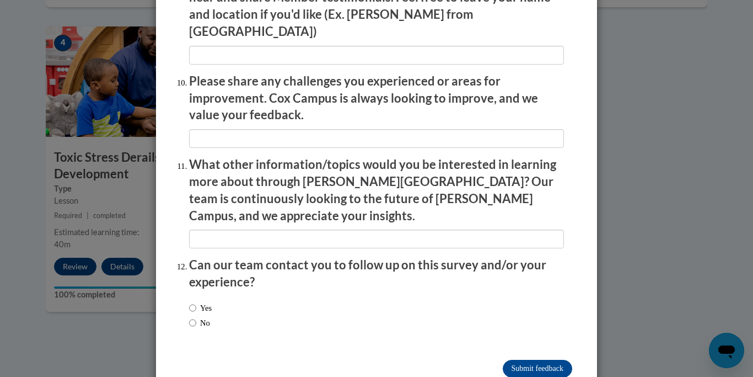
scroll to position [1914, 0]
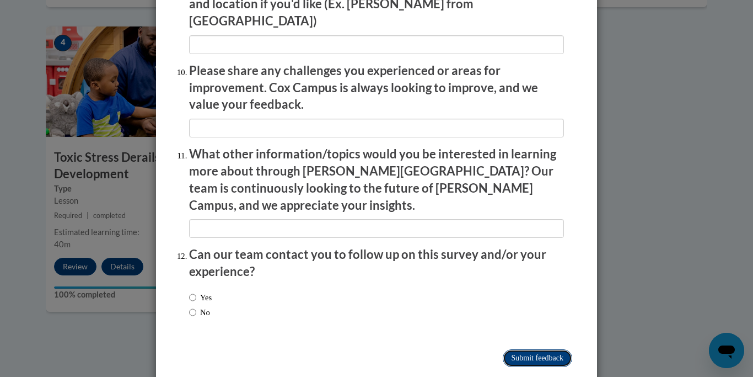
click at [503, 349] on input "Submit feedback" at bounding box center [537, 358] width 69 height 18
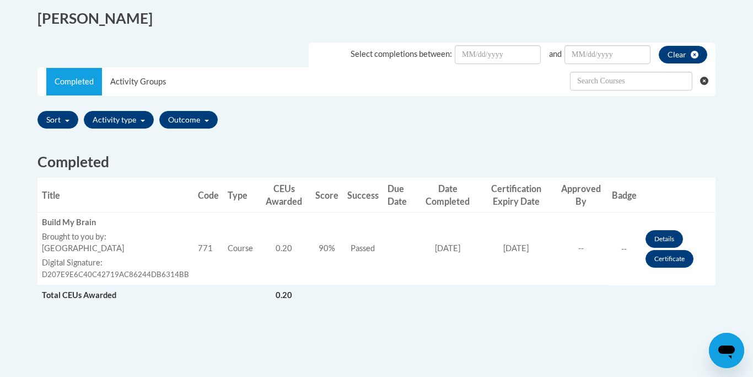
scroll to position [298, 0]
click at [665, 261] on link "Certificate" at bounding box center [670, 258] width 48 height 18
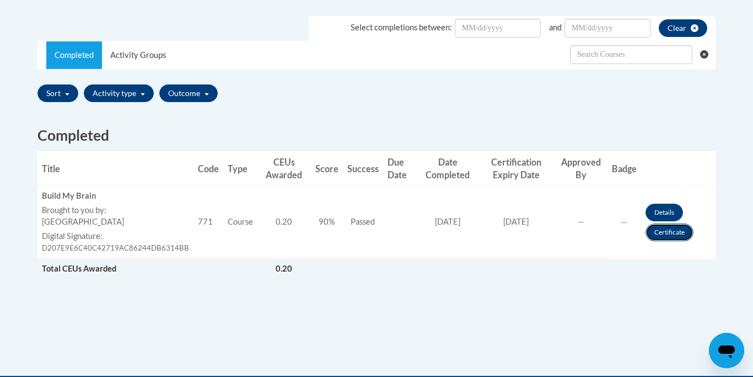
scroll to position [318, 0]
